Goal: Transaction & Acquisition: Purchase product/service

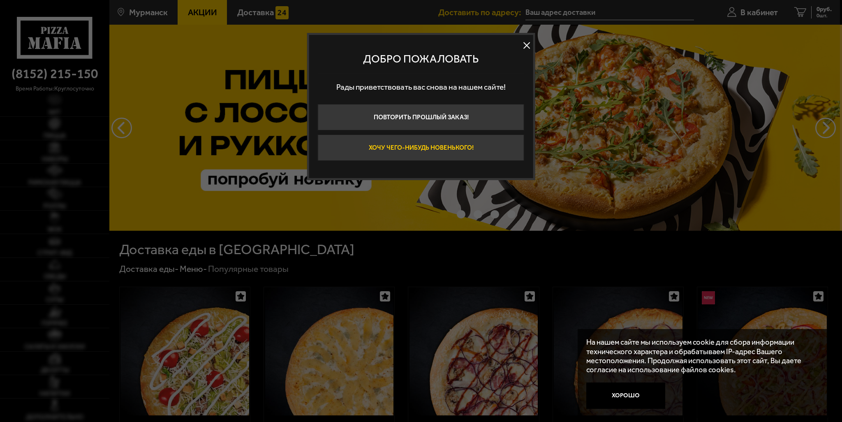
click at [423, 148] on button "Хочу чего-нибудь новенького!" at bounding box center [421, 147] width 206 height 26
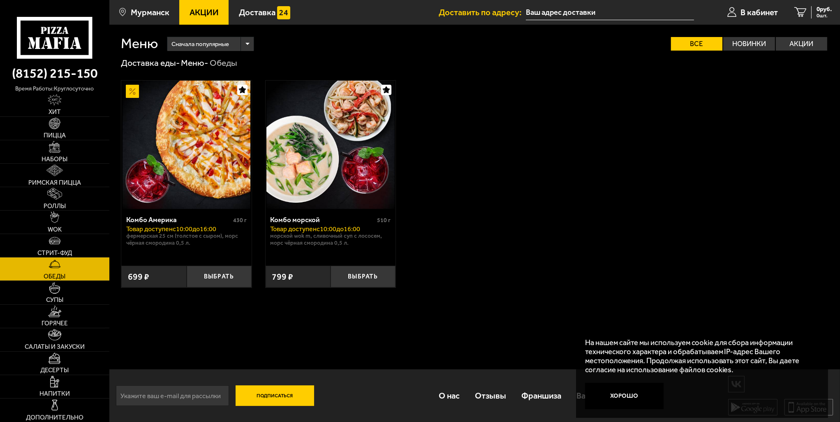
click at [190, 323] on div "Меню Сначала популярные Все Новинки Акции Пожелания Фермерская 25 см (толстое с…" at bounding box center [474, 223] width 731 height 397
click at [206, 6] on link "Акции" at bounding box center [203, 12] width 49 height 25
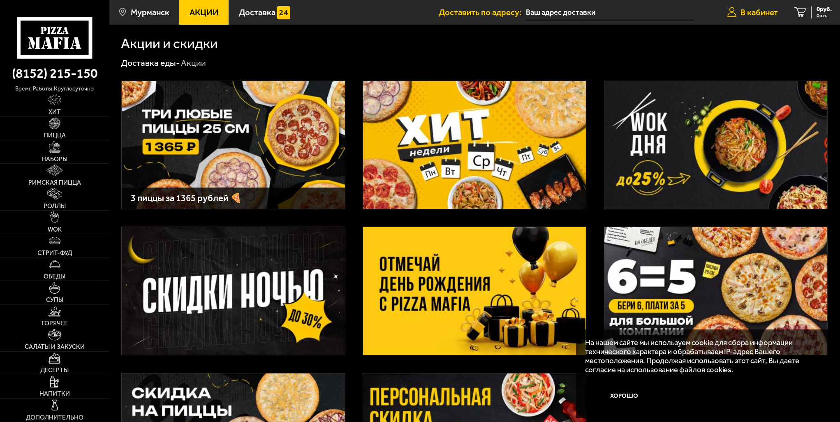
click at [758, 11] on span "В кабинет" at bounding box center [758, 12] width 37 height 8
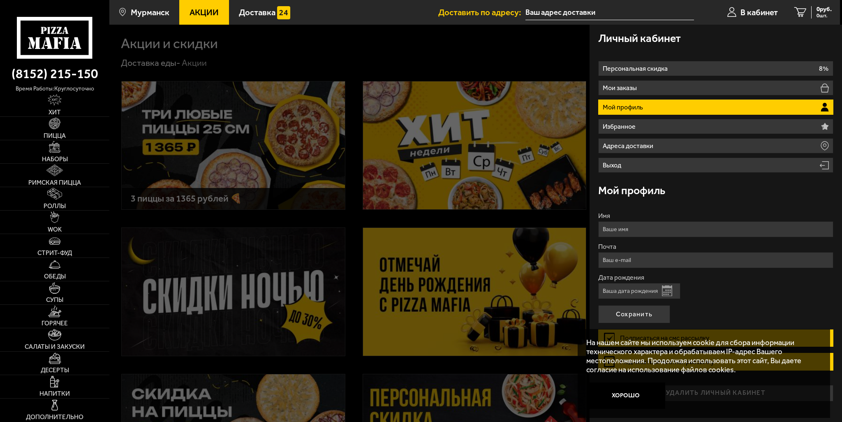
click at [736, 109] on li "Мой профиль" at bounding box center [715, 106] width 235 height 15
click at [764, 10] on span "В кабинет" at bounding box center [758, 12] width 37 height 8
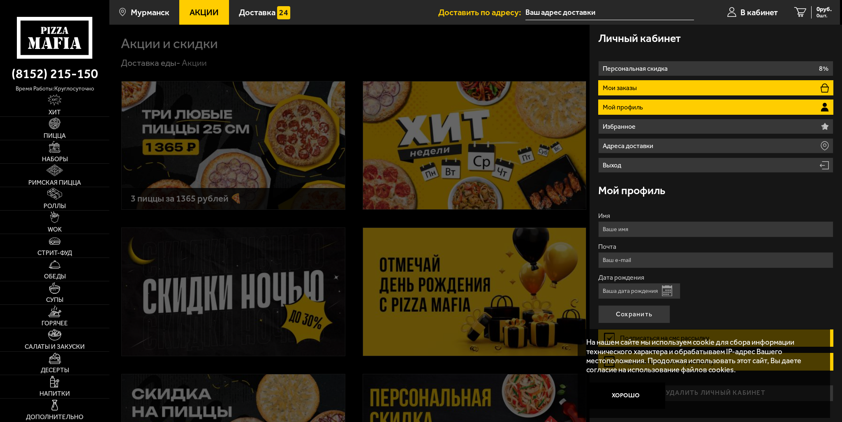
click at [668, 89] on li "Мои заказы" at bounding box center [715, 87] width 235 height 15
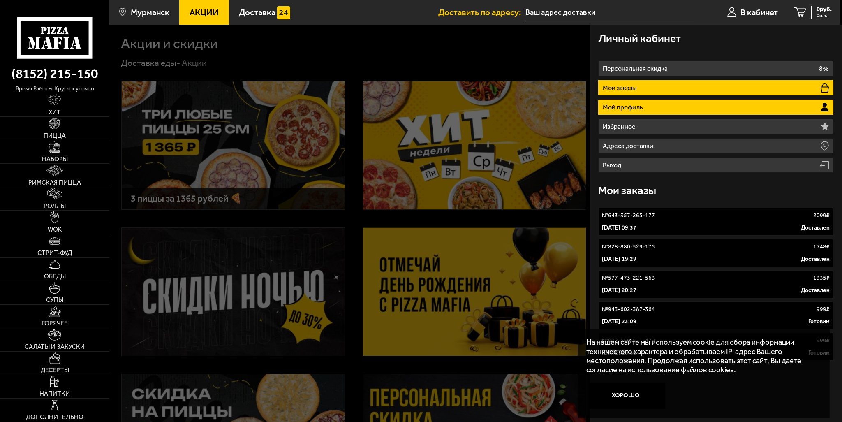
click at [652, 101] on li "Мой профиль" at bounding box center [715, 106] width 235 height 15
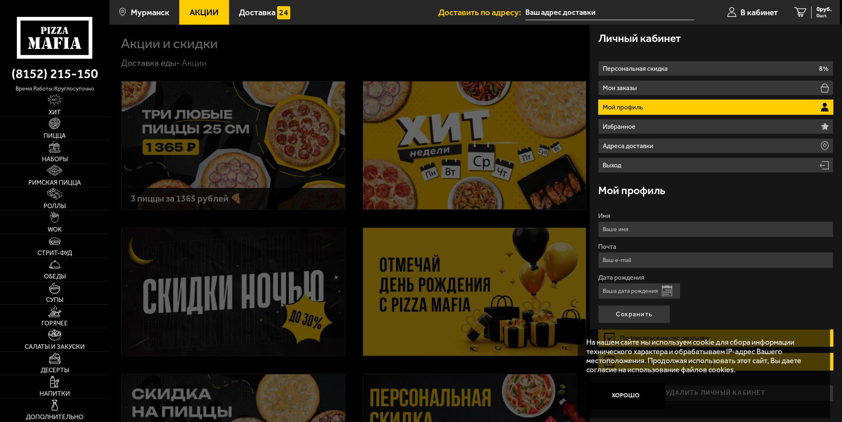
click at [665, 227] on input "Имя" at bounding box center [715, 229] width 235 height 16
click at [753, 293] on div "Дата рождения Открыть календарь" at bounding box center [715, 286] width 235 height 25
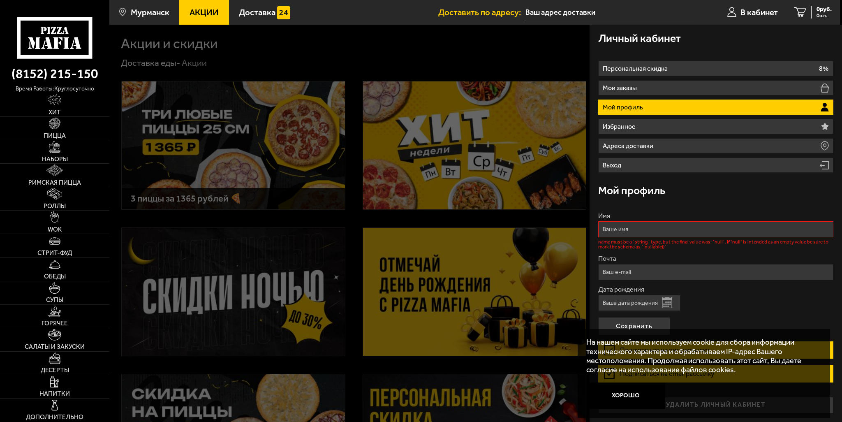
click at [666, 227] on input "Имя" at bounding box center [715, 229] width 235 height 16
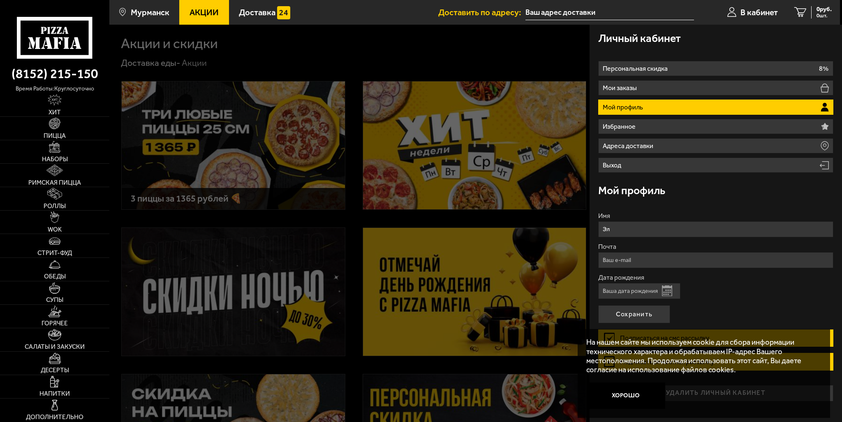
drag, startPoint x: 687, startPoint y: 224, endPoint x: 678, endPoint y: 225, distance: 8.7
click at [684, 224] on input "Эл" at bounding box center [715, 229] width 235 height 16
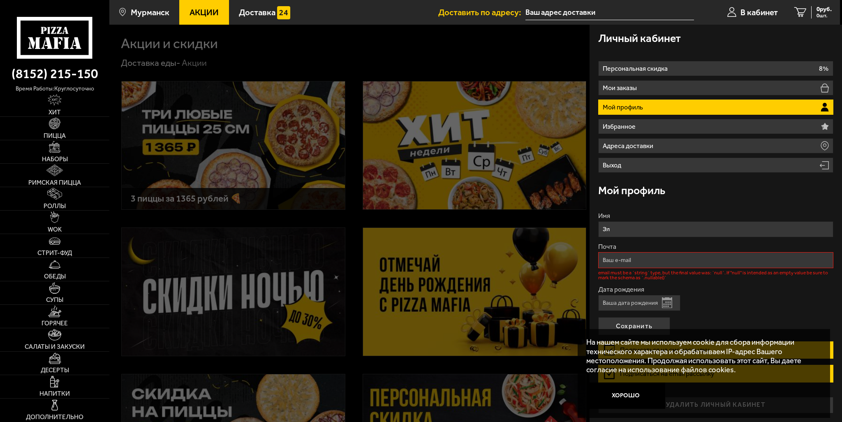
type input "[PERSON_NAME]"
click at [665, 214] on label "Имя" at bounding box center [715, 216] width 235 height 7
click at [665, 221] on input "[PERSON_NAME]" at bounding box center [715, 229] width 235 height 16
click at [642, 260] on input "Почта" at bounding box center [715, 260] width 235 height 16
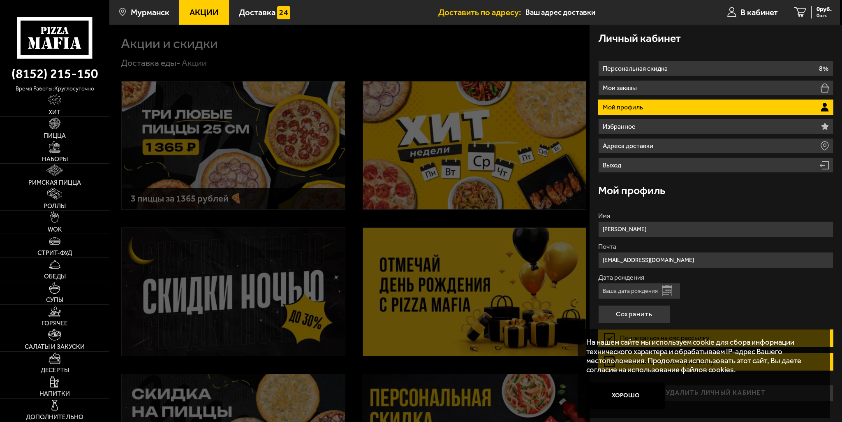
type input "[EMAIL_ADDRESS][DOMAIN_NAME]"
click at [623, 286] on input "Дата рождения" at bounding box center [639, 291] width 82 height 16
type input "[DATE]"
click at [631, 310] on button "Сохранить" at bounding box center [634, 314] width 72 height 18
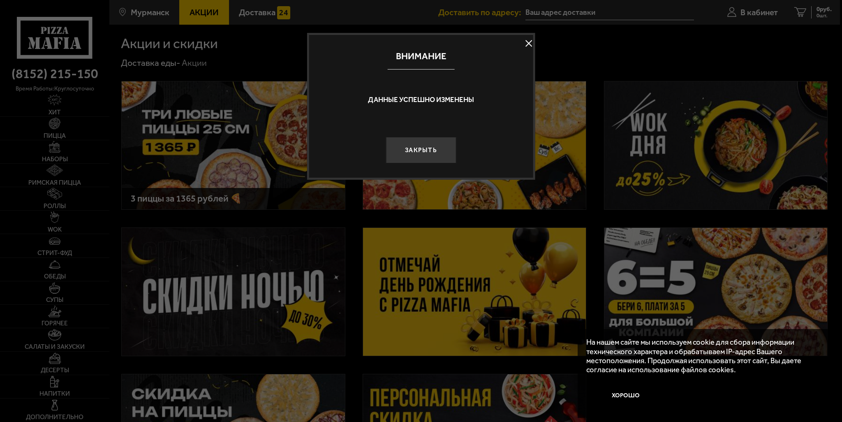
click at [419, 148] on button "Закрыть" at bounding box center [421, 150] width 70 height 26
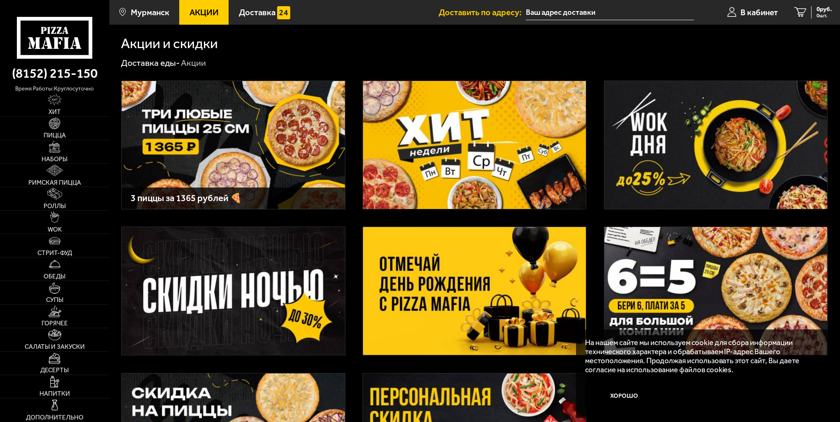
click at [260, 142] on img at bounding box center [233, 145] width 223 height 128
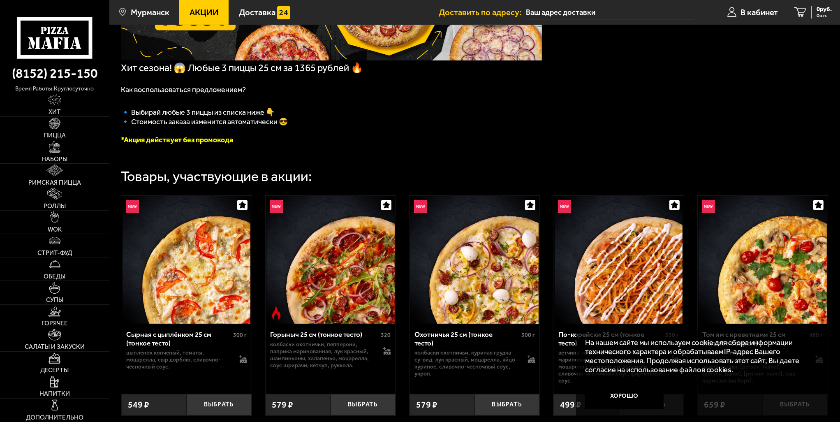
scroll to position [206, 0]
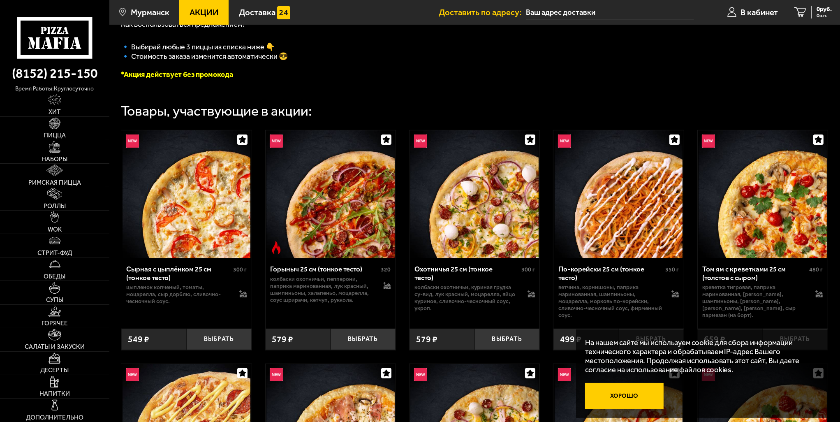
click at [630, 395] on button "Хорошо" at bounding box center [624, 396] width 79 height 26
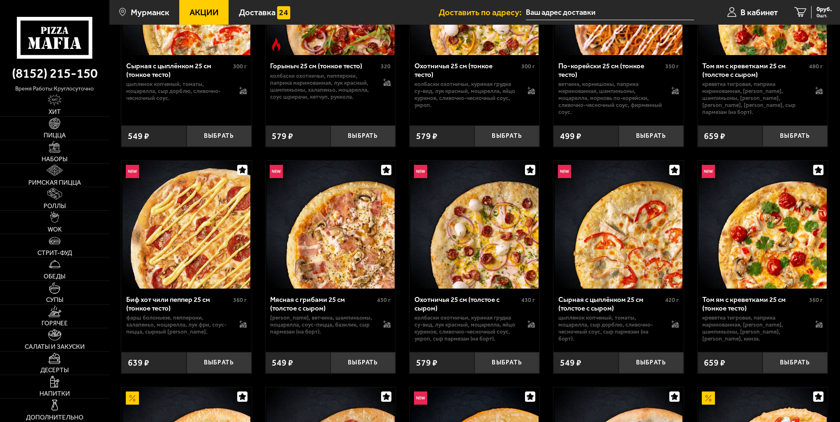
scroll to position [411, 0]
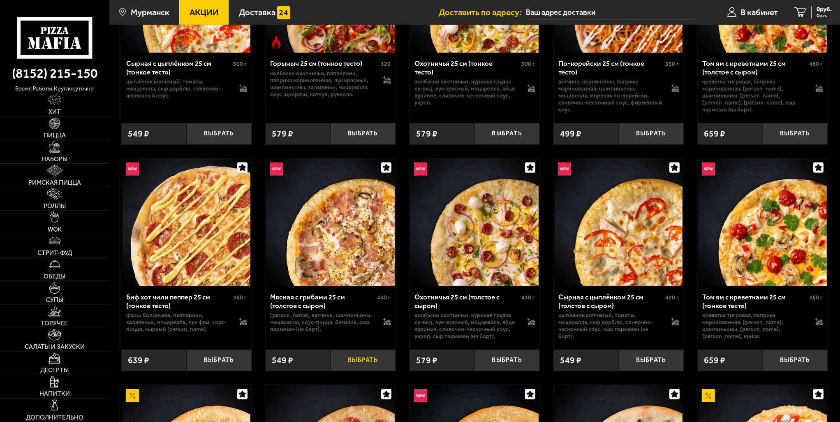
click at [364, 365] on button "Выбрать" at bounding box center [363, 359] width 65 height 21
click at [646, 362] on button "Выбрать" at bounding box center [651, 359] width 65 height 21
click at [786, 135] on button "Выбрать" at bounding box center [795, 133] width 65 height 21
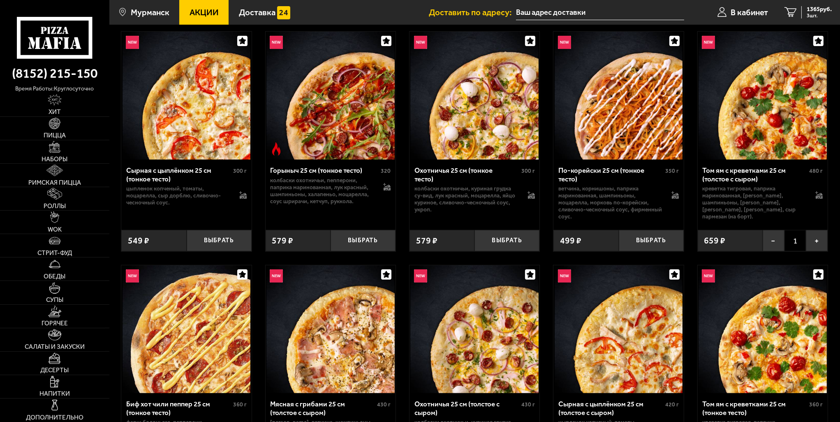
scroll to position [288, 0]
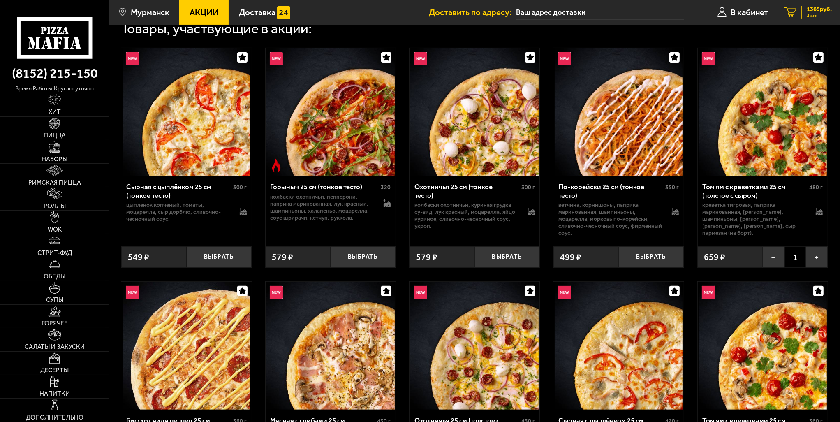
click at [791, 13] on icon "3" at bounding box center [790, 12] width 12 height 10
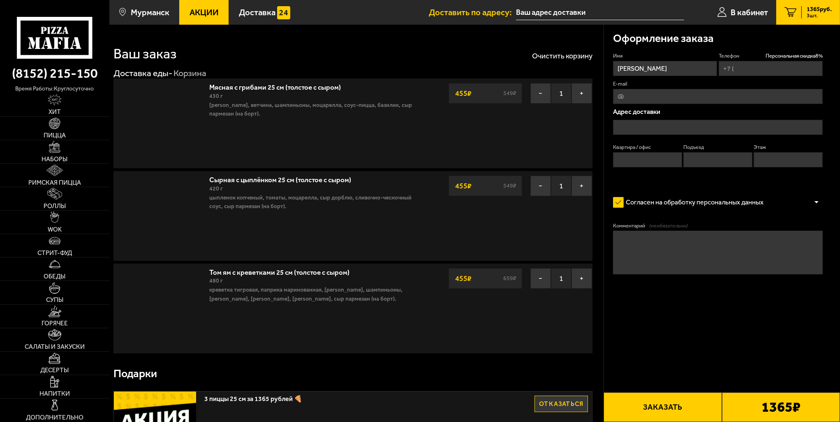
type input "[PHONE_NUMBER]"
type input "[STREET_ADDRESS][PERSON_NAME]"
type input "40"
type input "2"
type input "5"
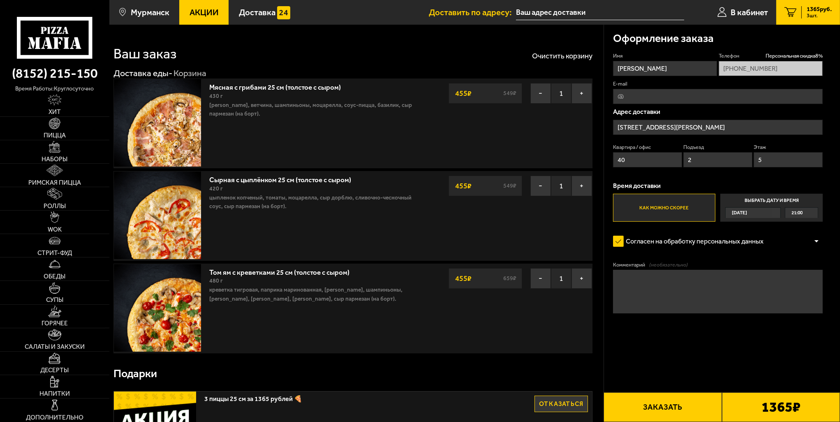
click at [658, 405] on button "Заказать" at bounding box center [662, 407] width 118 height 30
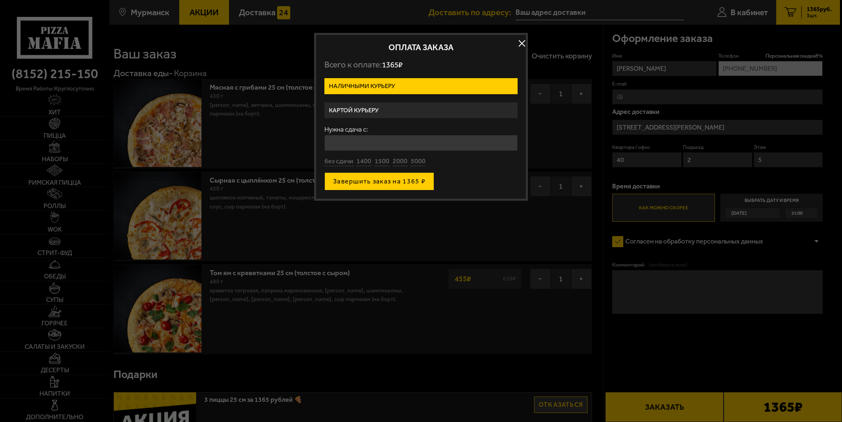
click at [378, 181] on button "Завершить заказ на 1365 ₽" at bounding box center [379, 181] width 110 height 18
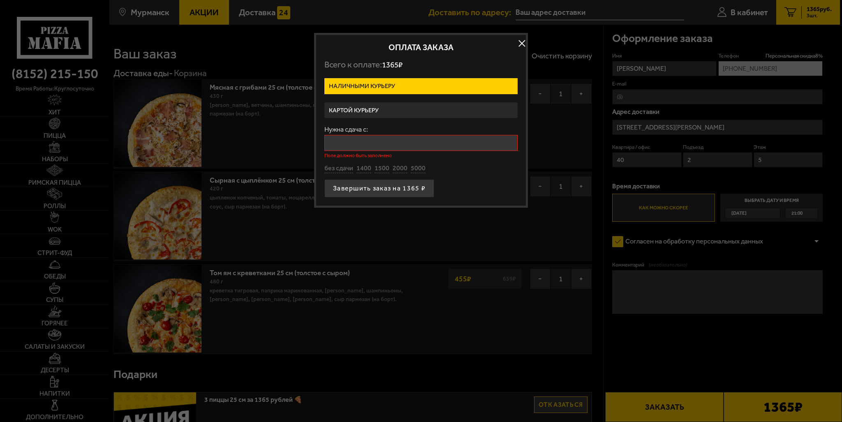
click at [370, 109] on label "Картой курьеру" at bounding box center [420, 110] width 193 height 16
click at [0, 0] on input "Картой курьеру" at bounding box center [0, 0] width 0 height 0
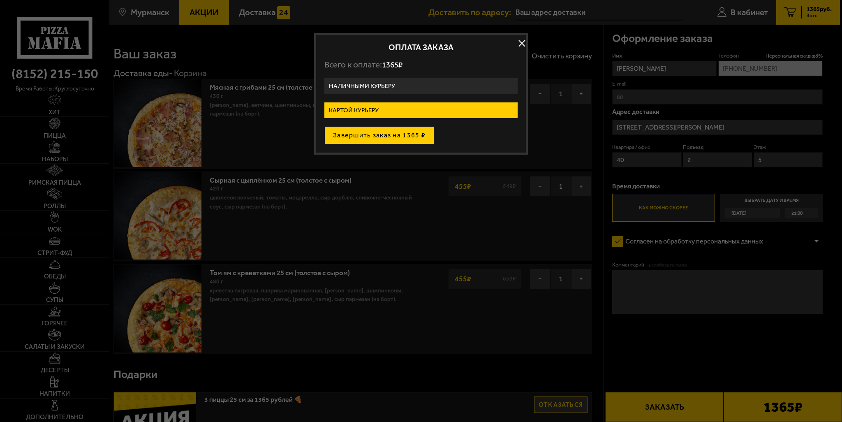
click at [392, 138] on button "Завершить заказ на 1365 ₽" at bounding box center [379, 135] width 110 height 18
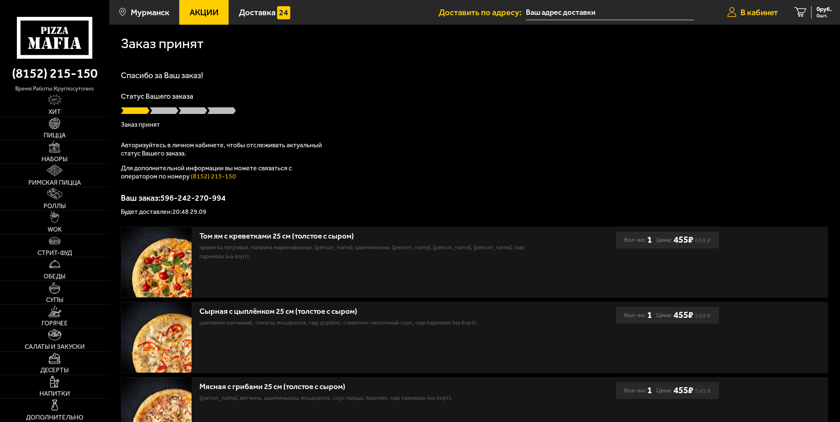
click at [759, 16] on span "В кабинет" at bounding box center [758, 12] width 37 height 8
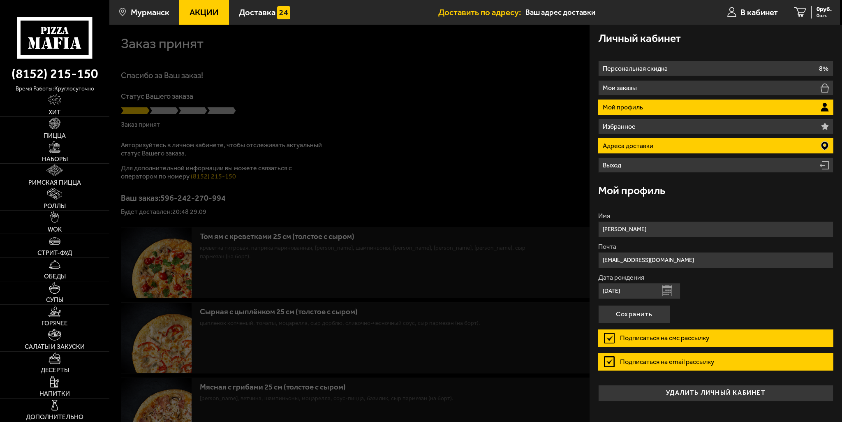
click at [657, 150] on li "Адреса доставки" at bounding box center [715, 145] width 235 height 15
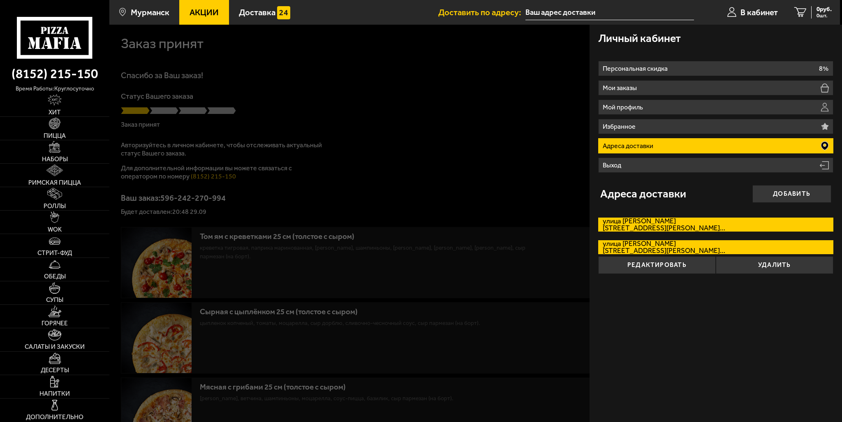
click at [683, 222] on label "[STREET_ADDRESS][PERSON_NAME][PERSON_NAME] кв. 40" at bounding box center [715, 224] width 235 height 14
click at [0, 0] on input "[STREET_ADDRESS][PERSON_NAME][PERSON_NAME] кв. 40" at bounding box center [0, 0] width 0 height 0
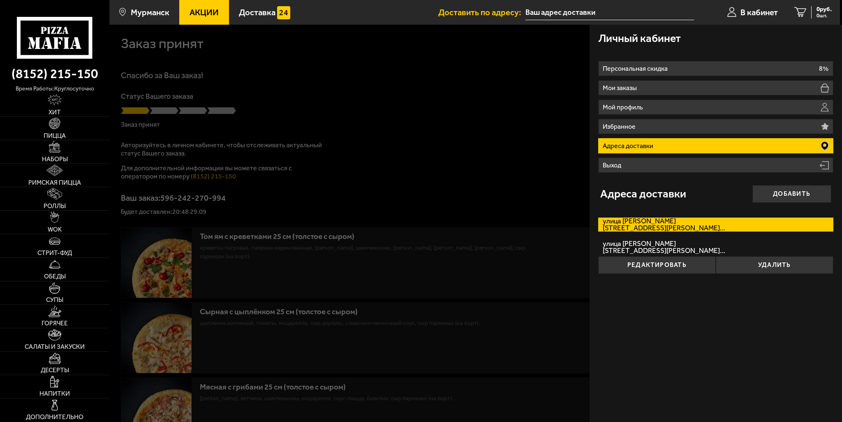
type input "[STREET_ADDRESS][PERSON_NAME]"
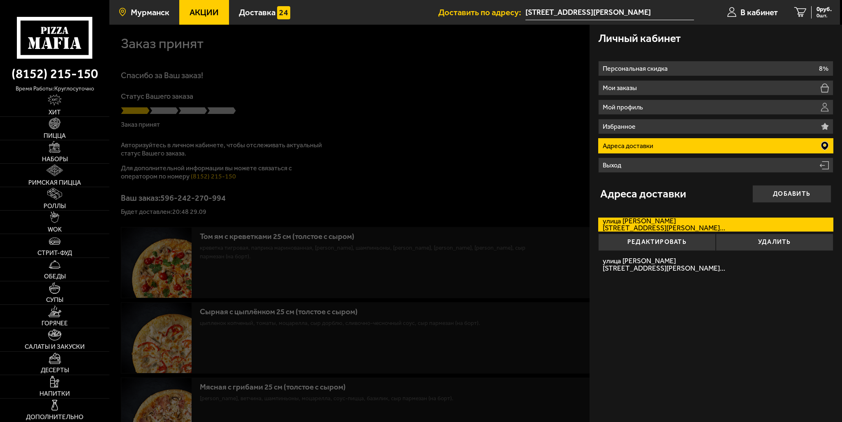
click at [146, 11] on span "Мурманск" at bounding box center [150, 12] width 39 height 8
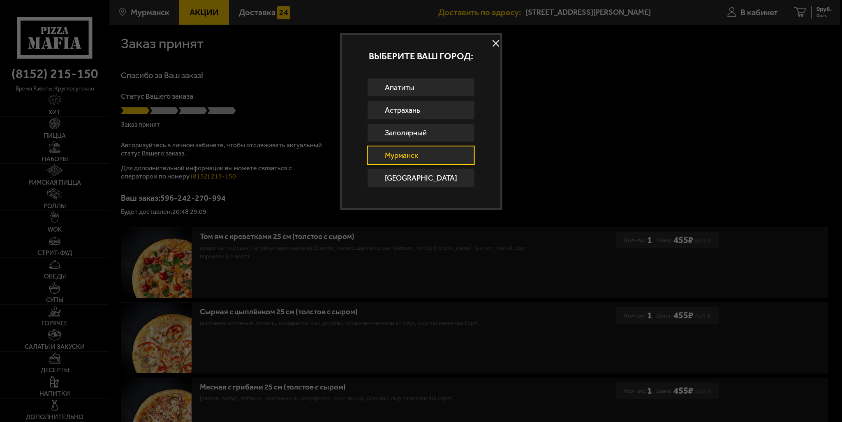
click at [490, 43] on button at bounding box center [496, 43] width 12 height 12
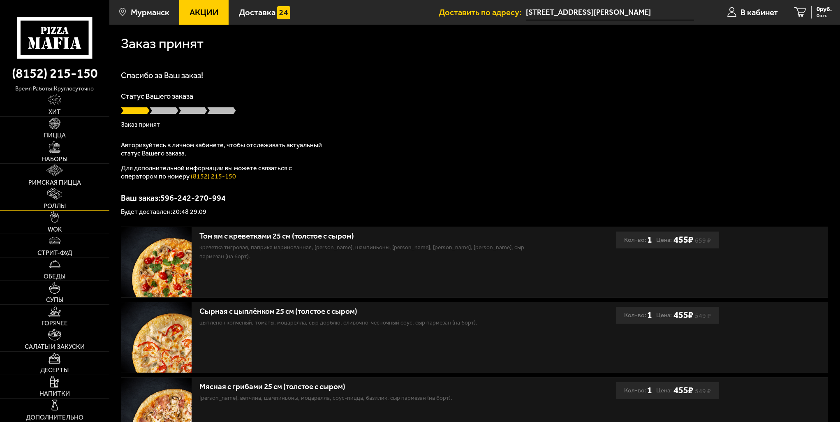
click at [60, 198] on img at bounding box center [54, 194] width 15 height 12
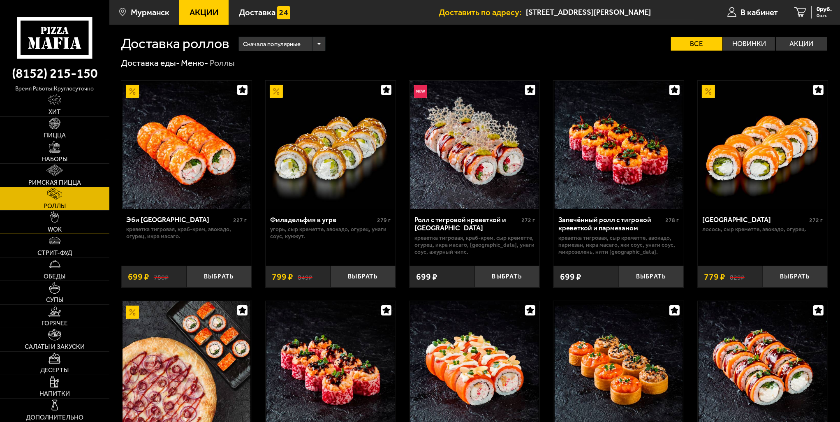
click at [55, 221] on img at bounding box center [54, 217] width 9 height 12
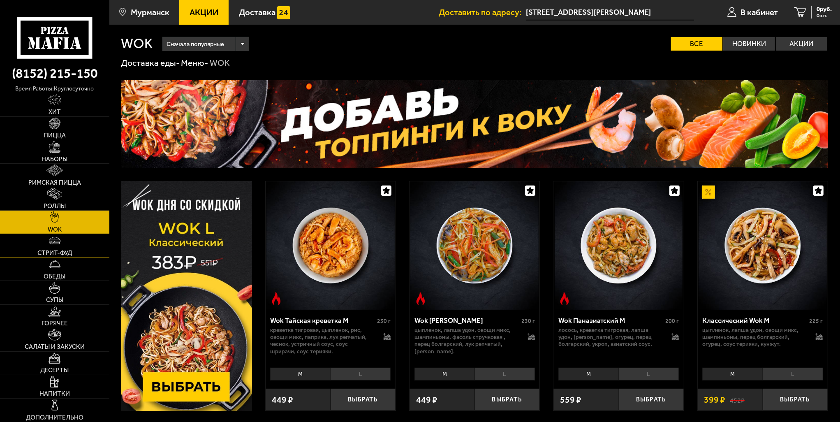
click at [58, 240] on img at bounding box center [55, 241] width 12 height 12
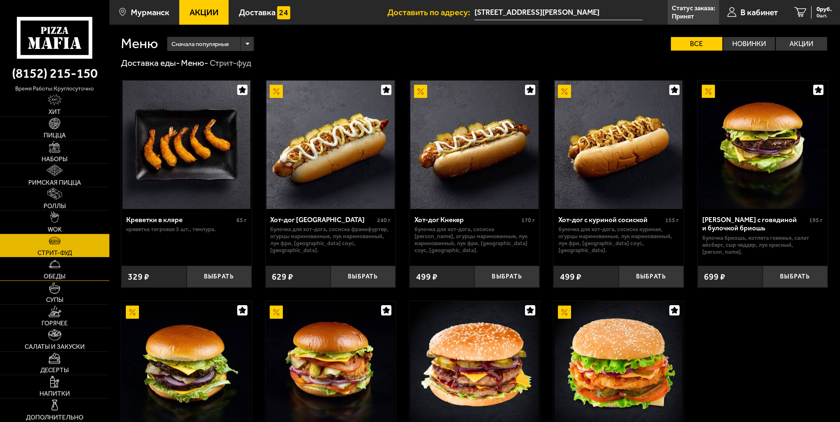
click at [47, 274] on span "Обеды" at bounding box center [55, 276] width 22 height 6
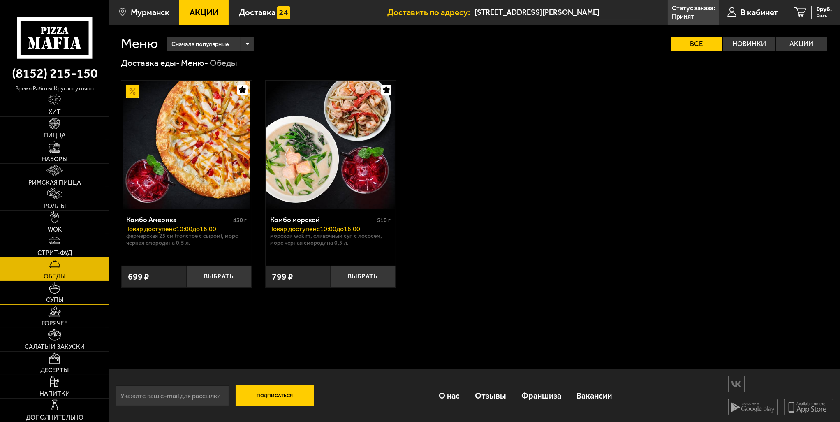
click at [62, 297] on span "Супы" at bounding box center [54, 300] width 17 height 6
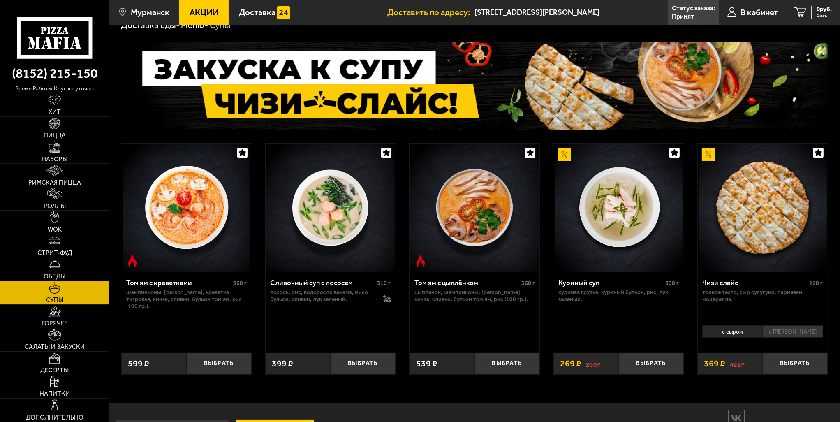
scroll to position [41, 0]
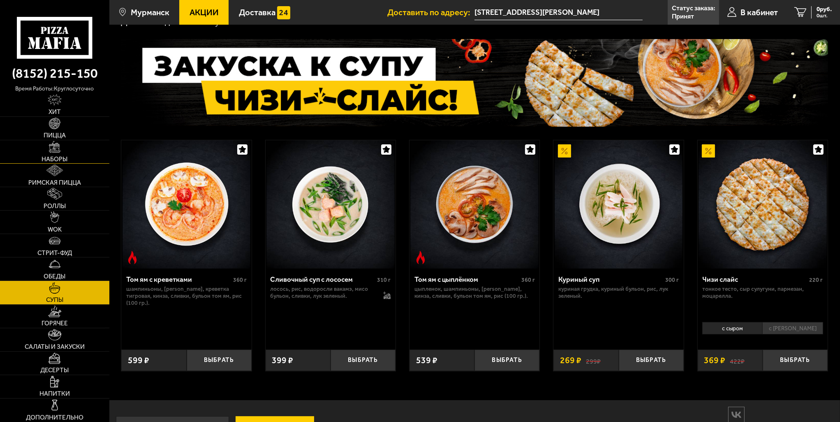
click at [60, 146] on img at bounding box center [55, 147] width 12 height 12
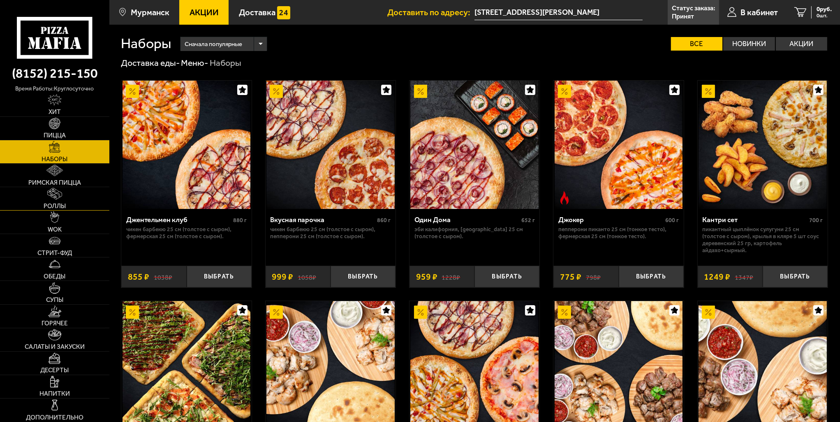
click at [63, 203] on span "Роллы" at bounding box center [55, 206] width 22 height 6
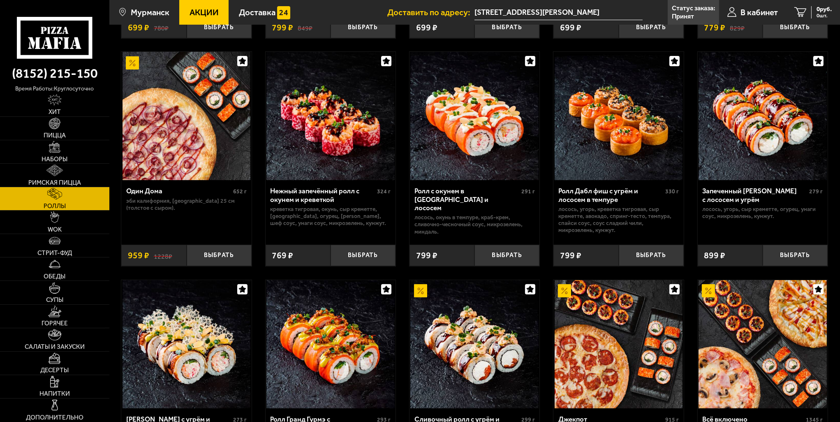
scroll to position [247, 0]
